Goal: Use online tool/utility: Utilize a website feature to perform a specific function

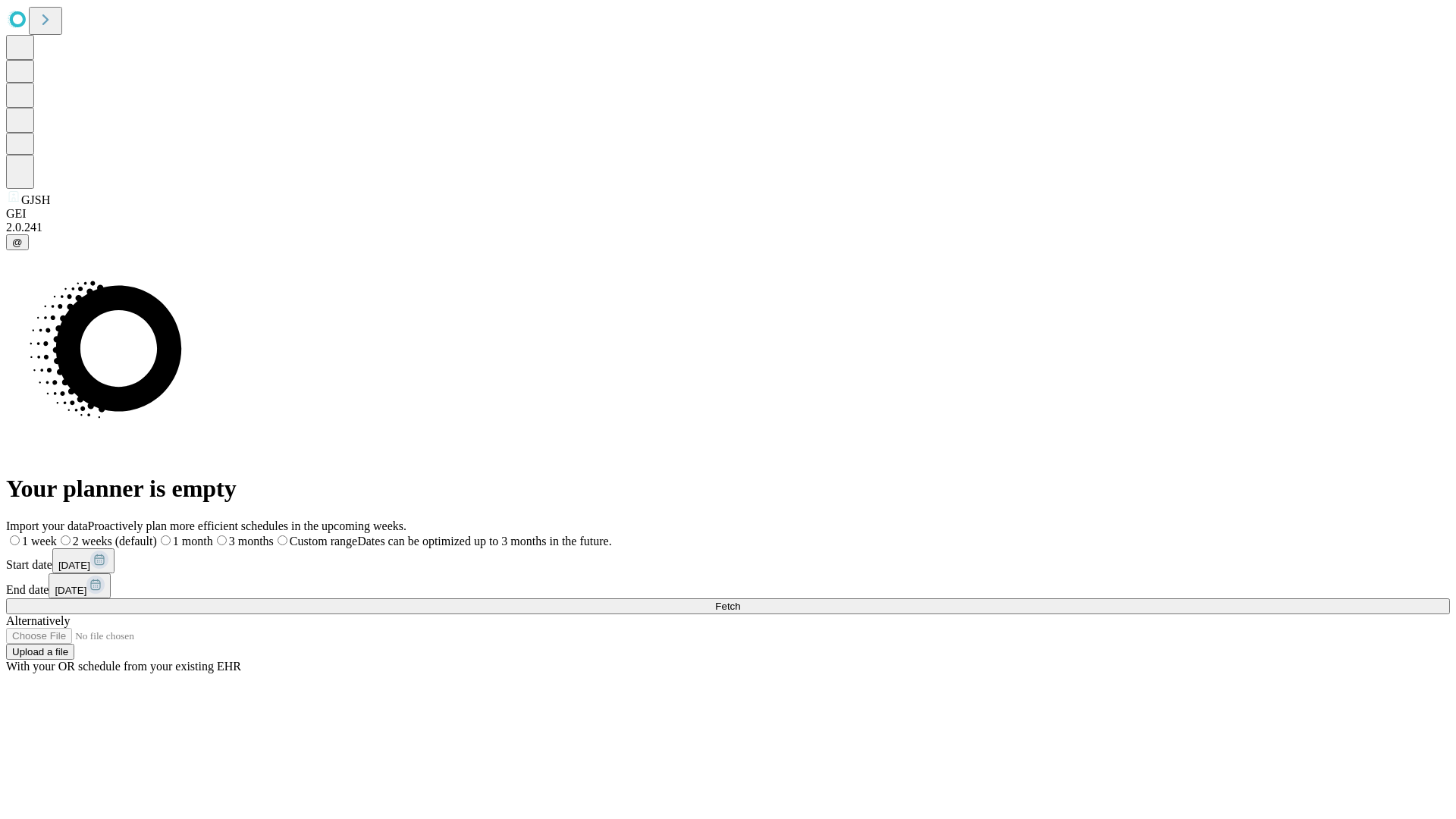
click at [740, 601] on span "Fetch" at bounding box center [728, 607] width 25 height 11
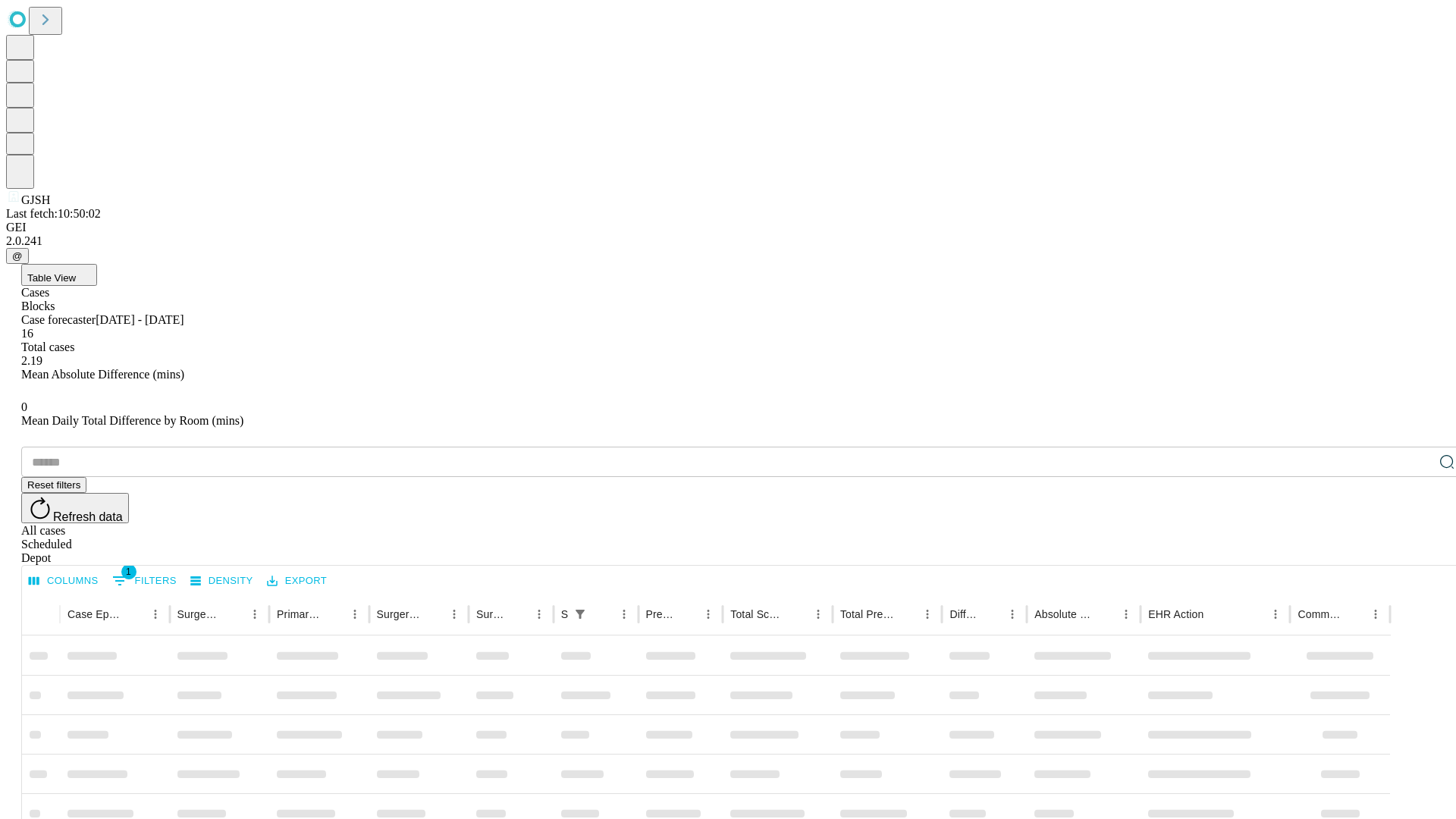
click at [76, 272] on span "Table View" at bounding box center [51, 278] width 49 height 11
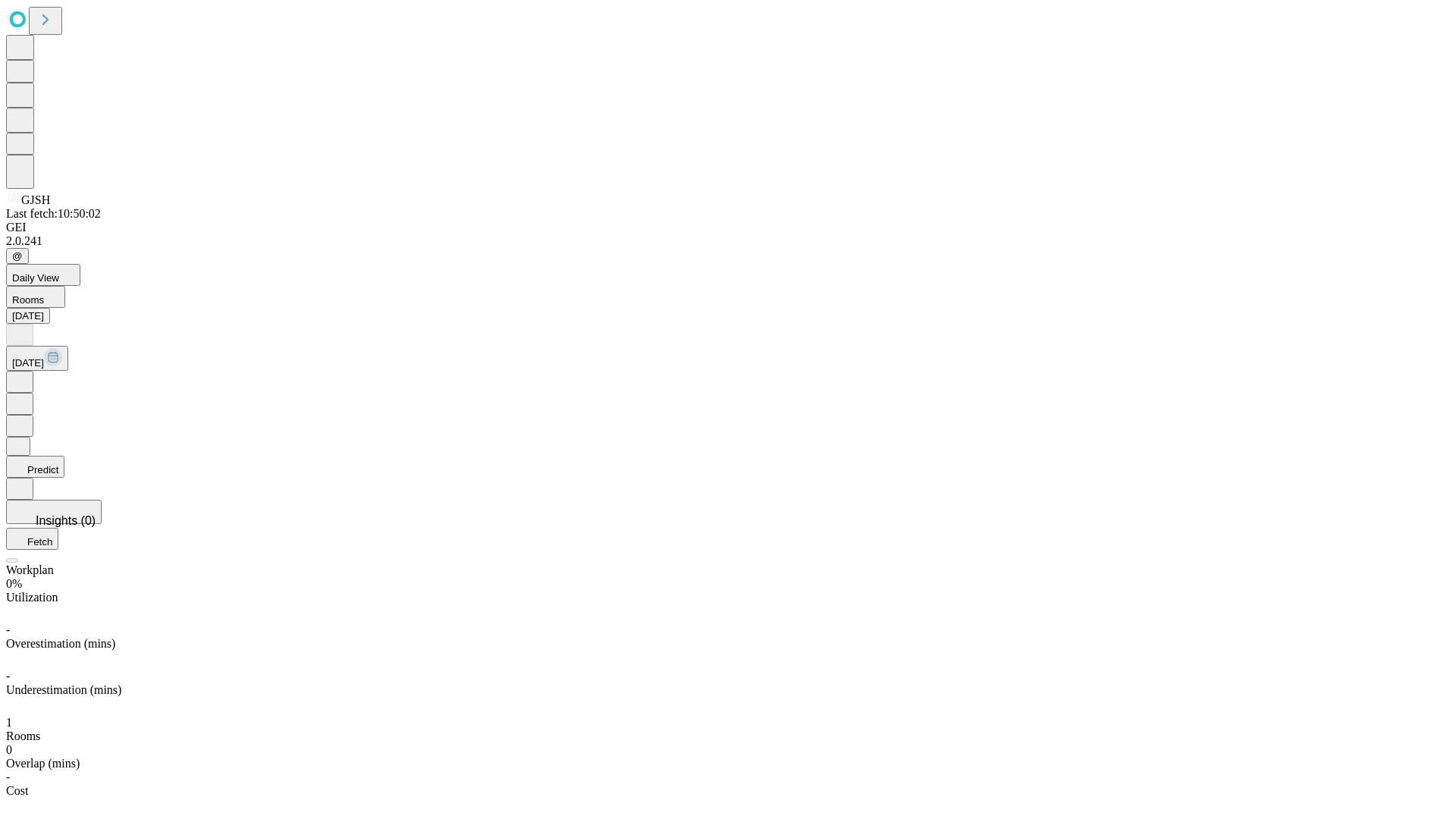
click at [65, 456] on button "Predict" at bounding box center [34, 467] width 58 height 22
